Goal: Transaction & Acquisition: Purchase product/service

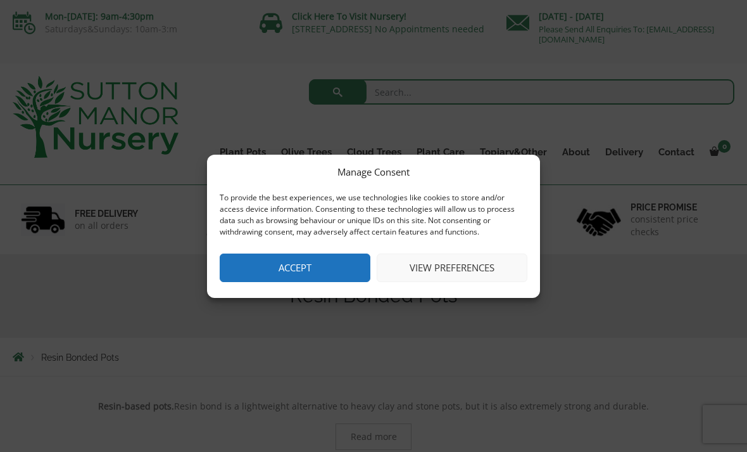
click at [423, 263] on button "View preferences" at bounding box center [452, 267] width 151 height 29
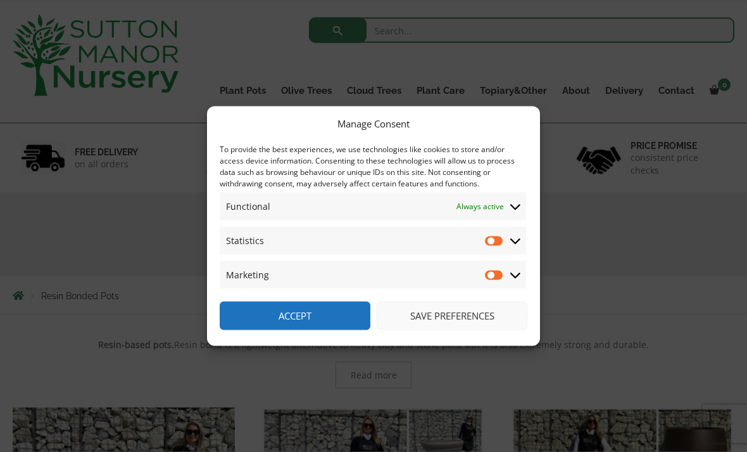
scroll to position [63, 0]
click at [429, 330] on button "Save preferences" at bounding box center [452, 315] width 151 height 29
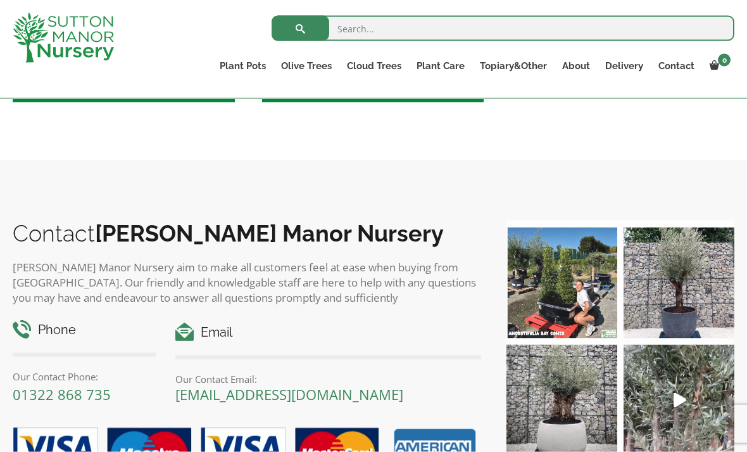
scroll to position [2038, 0]
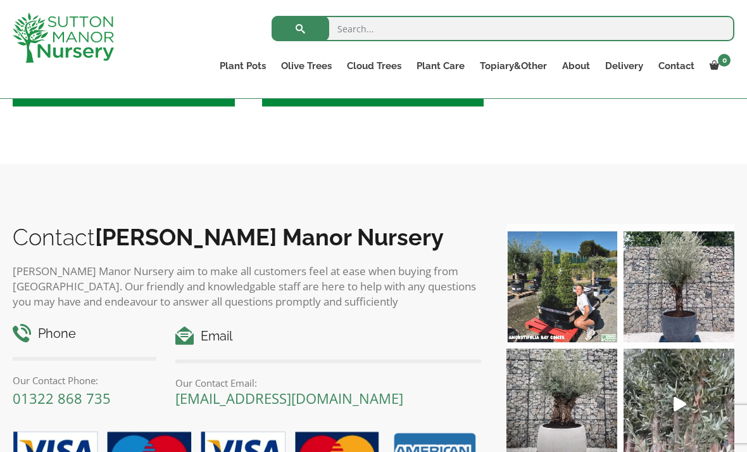
click at [0, 0] on link "Resin Bonded Pots" at bounding box center [0, 0] width 0 height 0
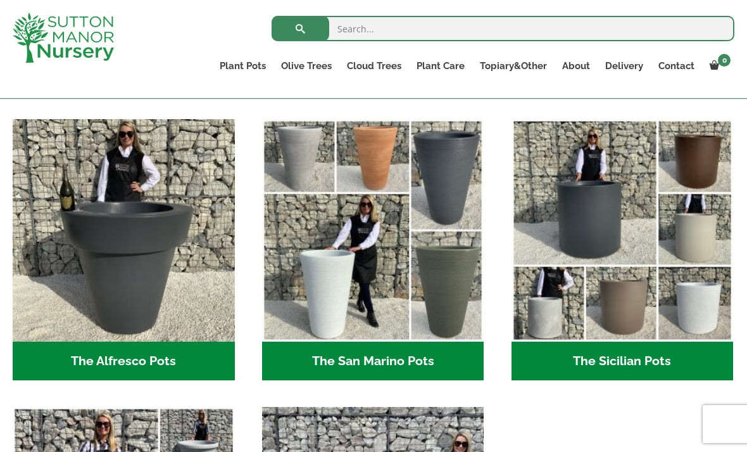
scroll to position [1476, 0]
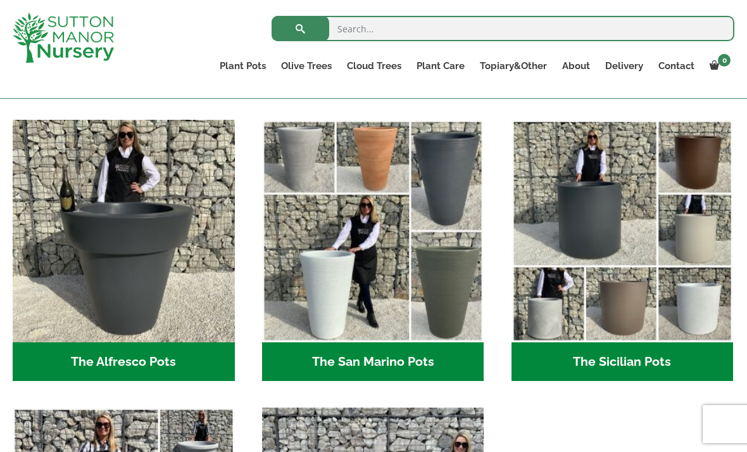
click at [619, 234] on img "Visit product category The Sicilian Pots" at bounding box center [623, 231] width 222 height 222
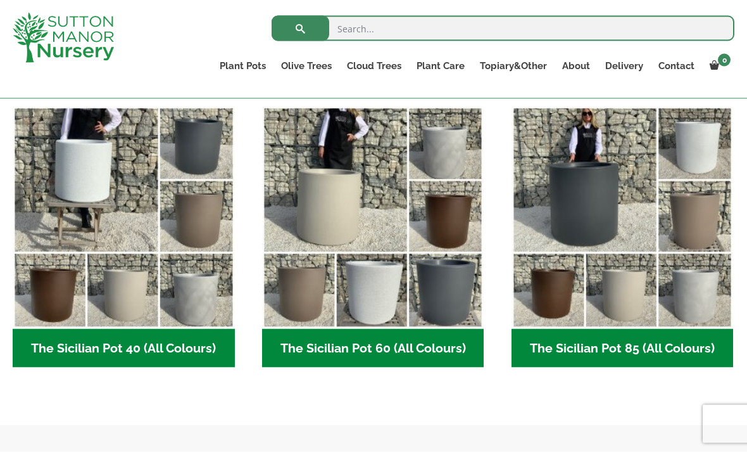
scroll to position [326, 0]
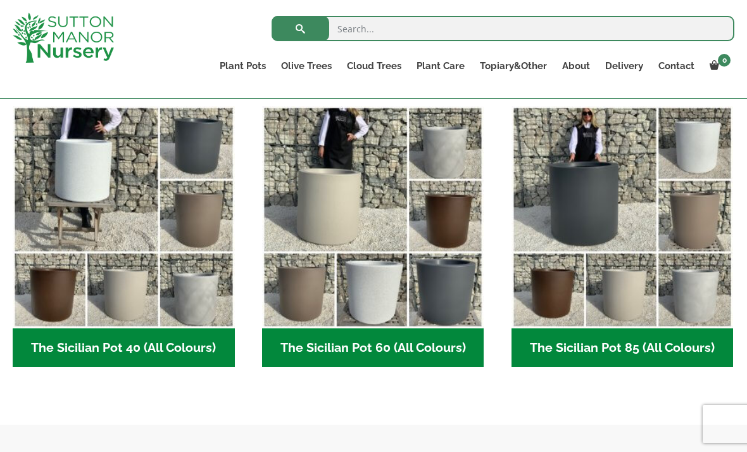
click at [114, 224] on img "Visit product category The Sicilian Pot 40 (All Colours)" at bounding box center [124, 217] width 222 height 222
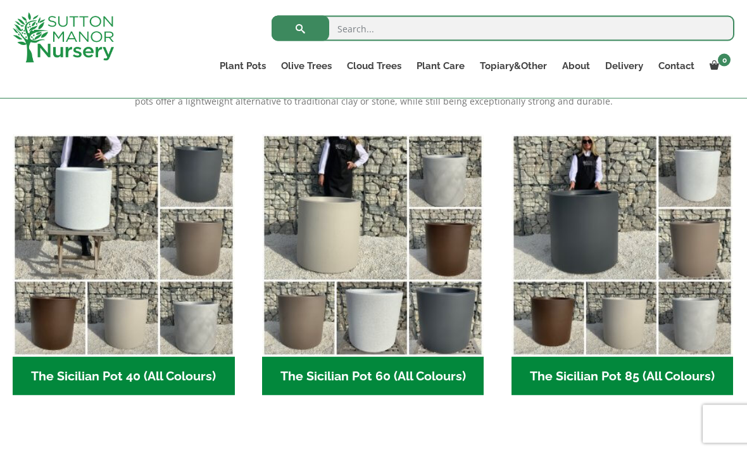
scroll to position [298, 0]
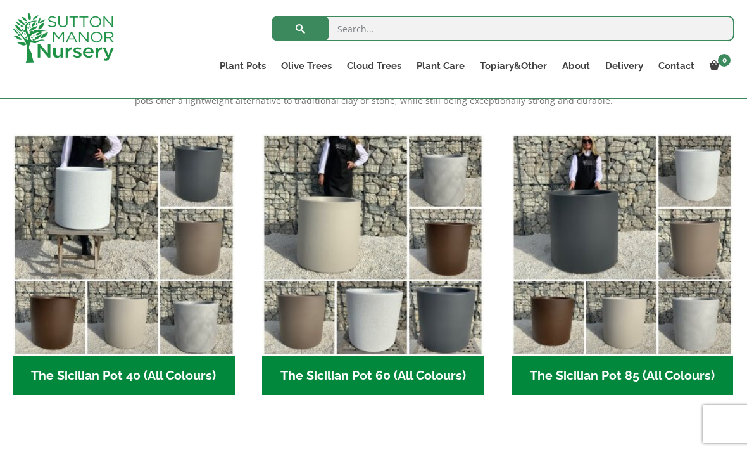
click at [148, 324] on img "Visit product category The Sicilian Pot 40 (All Colours)" at bounding box center [124, 245] width 222 height 222
